Goal: Task Accomplishment & Management: Use online tool/utility

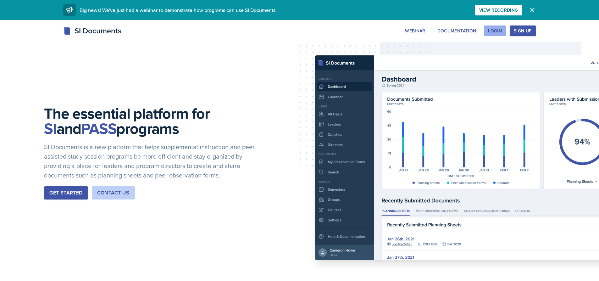
click at [495, 32] on div "Login" at bounding box center [495, 30] width 14 height 5
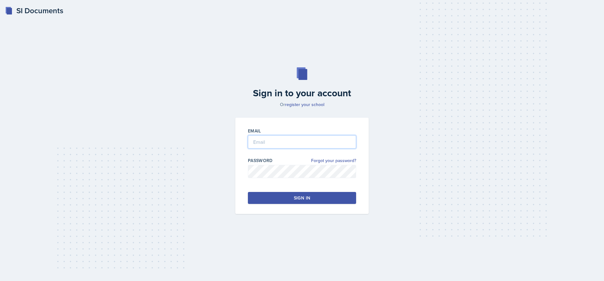
click at [257, 140] on input "email" at bounding box center [302, 141] width 108 height 13
type input "[EMAIL_ADDRESS][DOMAIN_NAME]"
click at [293, 197] on button "Sign in" at bounding box center [302, 198] width 108 height 12
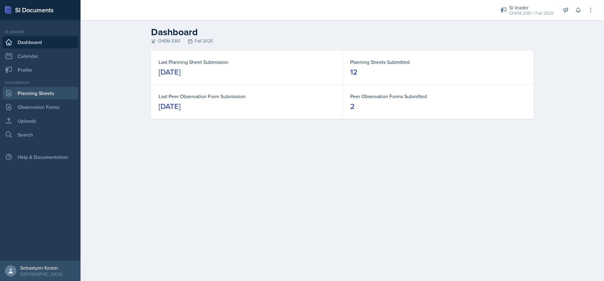
click at [26, 92] on link "Planning Sheets" at bounding box center [40, 93] width 75 height 13
